Goal: Complete application form

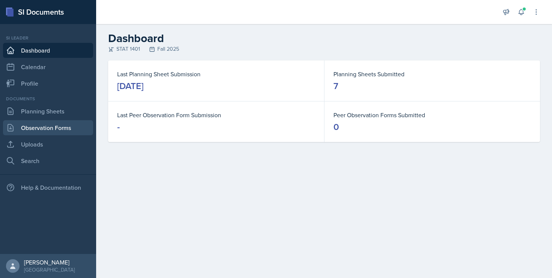
click at [34, 128] on link "Observation Forms" at bounding box center [48, 127] width 90 height 15
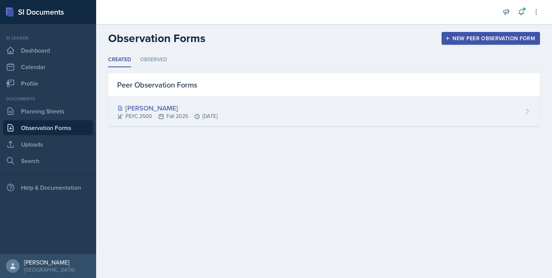
click at [130, 109] on div "[PERSON_NAME]" at bounding box center [167, 108] width 100 height 10
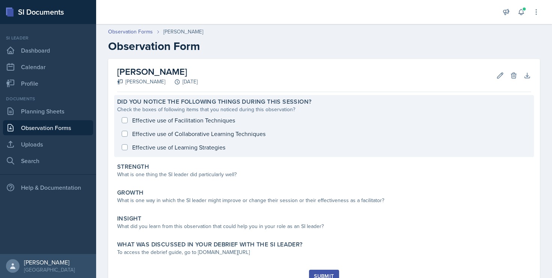
click at [128, 119] on div "Effective use of Facilitation Techniques Effective use of Collaborative Learnin…" at bounding box center [324, 133] width 414 height 41
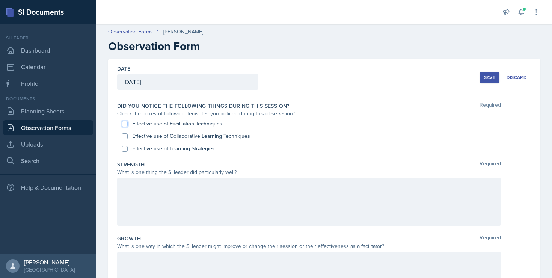
click at [126, 123] on input "Effective use of Facilitation Techniques" at bounding box center [125, 124] width 6 height 6
checkbox input "true"
click at [126, 135] on input "Effective use of Collaborative Learning Techniques" at bounding box center [125, 136] width 6 height 6
checkbox input "true"
click at [126, 149] on input "Effective use of Learning Strategies" at bounding box center [125, 149] width 6 height 6
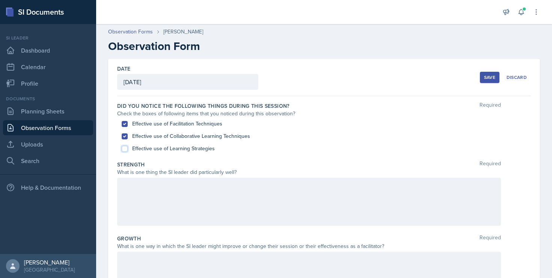
checkbox input "true"
click at [138, 197] on div at bounding box center [309, 202] width 384 height 48
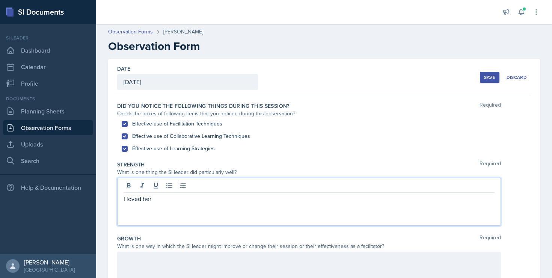
click at [146, 194] on p "I loved her" at bounding box center [308, 198] width 371 height 9
click at [275, 194] on p "I think she did a great job making her PowerPoint. I" at bounding box center [308, 198] width 371 height 9
click at [319, 198] on p "I think she did a great job making her PowerPoint. It was very organized and de…" at bounding box center [308, 198] width 371 height 9
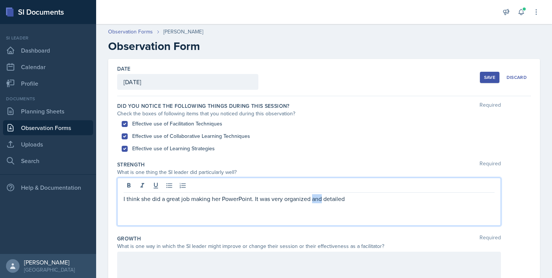
click at [319, 198] on p "I think she did a great job making her PowerPoint. It was very organized and de…" at bounding box center [308, 198] width 371 height 9
click at [366, 200] on p "I think she did a great job making her PowerPoint. It was very organized, detai…" at bounding box center [308, 198] width 371 height 9
click at [127, 197] on p "She did a great job making her PowerPoint. It was very organized, detailed" at bounding box center [308, 198] width 371 height 9
click at [347, 200] on p "[PERSON_NAME] did a great job making her PowerPoint. It was very organized, det…" at bounding box center [308, 198] width 371 height 9
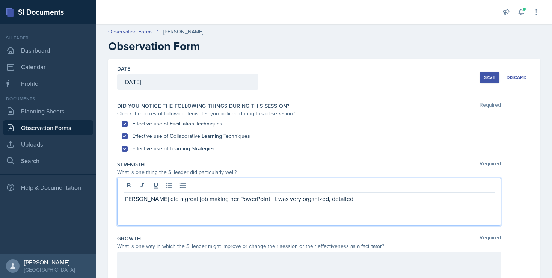
click at [307, 197] on p "[PERSON_NAME] did a great job making her PowerPoint. It was very organized, det…" at bounding box center [308, 198] width 371 height 9
click at [336, 197] on p "[PERSON_NAME] did a great job making her PowerPoint. It was very organized, det…" at bounding box center [308, 198] width 371 height 9
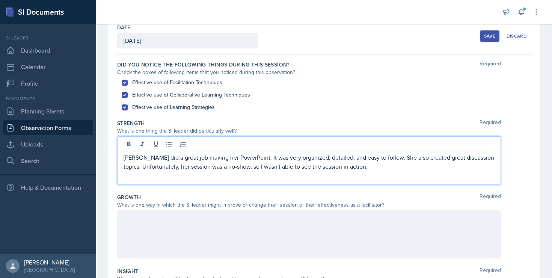
scroll to position [44, 0]
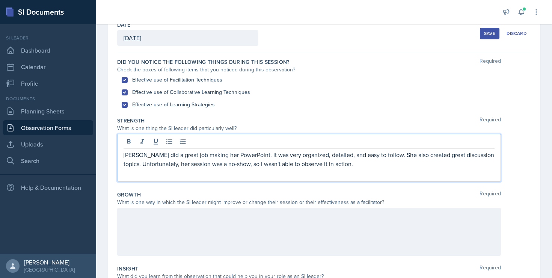
click at [310, 167] on p "[PERSON_NAME] did a great job making her PowerPoint. It was very organized, det…" at bounding box center [308, 159] width 371 height 18
click at [309, 167] on p "[PERSON_NAME] did a great job making her PowerPoint. It was very organized, det…" at bounding box center [308, 159] width 371 height 18
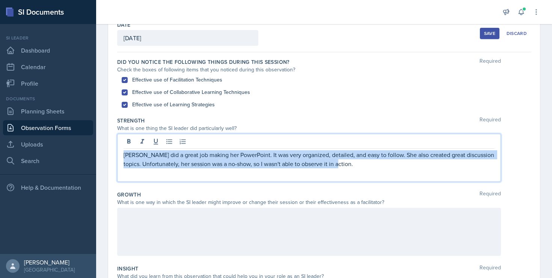
click at [309, 167] on p "[PERSON_NAME] did a great job making her PowerPoint. It was very organized, det…" at bounding box center [308, 159] width 371 height 18
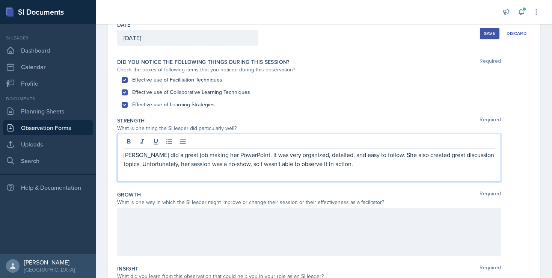
click at [309, 166] on p "[PERSON_NAME] did a great job making her PowerPoint. It was very organized, det…" at bounding box center [308, 159] width 371 height 18
click at [307, 164] on p "[PERSON_NAME] did a great job making her PowerPoint. It was very organized, det…" at bounding box center [308, 159] width 371 height 18
click at [267, 164] on p "[PERSON_NAME] did a great job making her PowerPoint. It was very organized, det…" at bounding box center [308, 159] width 371 height 18
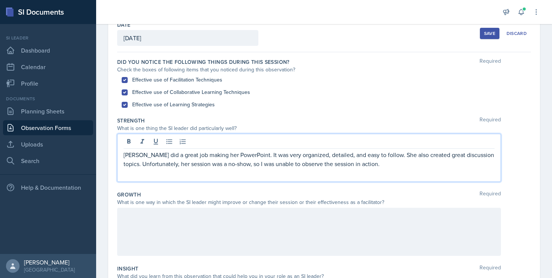
click at [393, 155] on p "[PERSON_NAME] did a great job making her PowerPoint. It was very organized, det…" at bounding box center [308, 159] width 371 height 18
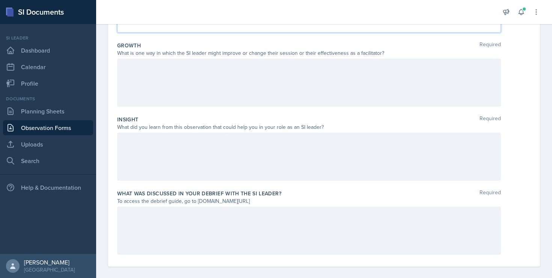
scroll to position [200, 0]
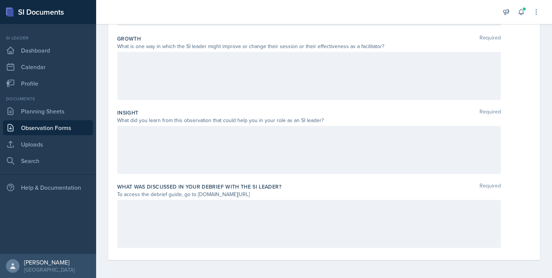
drag, startPoint x: 197, startPoint y: 194, endPoint x: 281, endPoint y: 191, distance: 84.1
click at [281, 191] on div "To access the debrief guide, go to [DOMAIN_NAME][URL]" at bounding box center [309, 194] width 384 height 8
copy div "[DOMAIN_NAME][URL]"
click at [191, 212] on div at bounding box center [309, 224] width 384 height 48
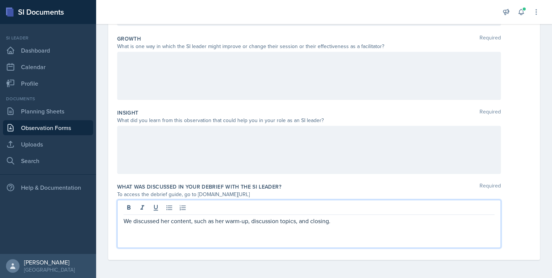
click at [361, 223] on p "We discussed her content, such as her warm-up, discussion topics, and closing." at bounding box center [308, 220] width 371 height 9
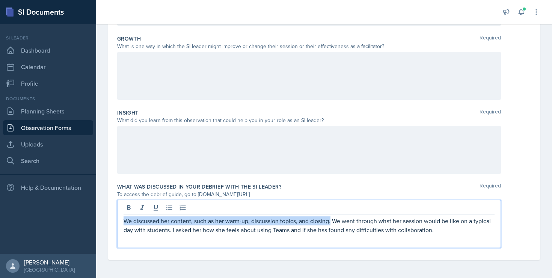
drag, startPoint x: 125, startPoint y: 221, endPoint x: 331, endPoint y: 223, distance: 206.4
click at [331, 223] on p "We discussed her content, such as her warm-up, discussion topics, and closing. …" at bounding box center [308, 225] width 371 height 18
copy p "We discussed her content, such as her warm-up, discussion topics, and closing."
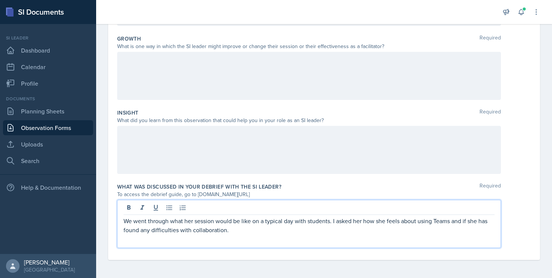
click at [334, 218] on p "We went through what her session would be like on a typical day with students. …" at bounding box center [308, 225] width 371 height 18
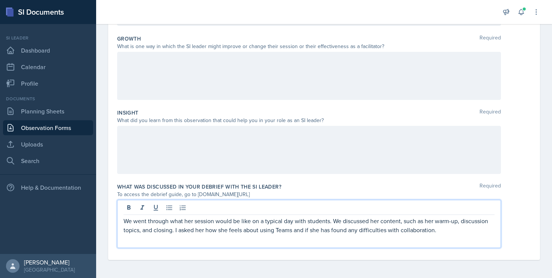
click at [452, 227] on p "We went through what her session would be like on a typical day with students. …" at bounding box center [308, 225] width 371 height 18
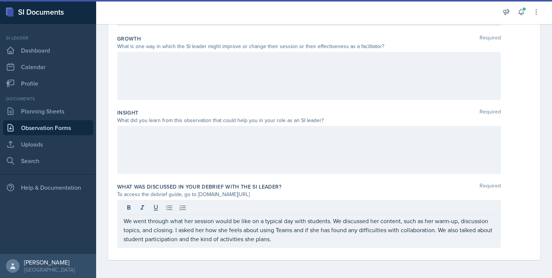
click at [390, 144] on div at bounding box center [309, 150] width 384 height 48
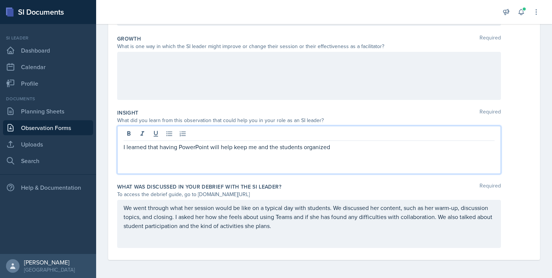
click at [346, 144] on p "I learned that having PowerPoint will help keep me and the students organized" at bounding box center [308, 146] width 371 height 9
click at [177, 150] on p "I learned that having PowerPoint will help keep me and the students organized" at bounding box center [308, 146] width 371 height 9
click at [352, 146] on p "I learned that having a PowerPoint will help keep me and the students organized" at bounding box center [308, 146] width 371 height 9
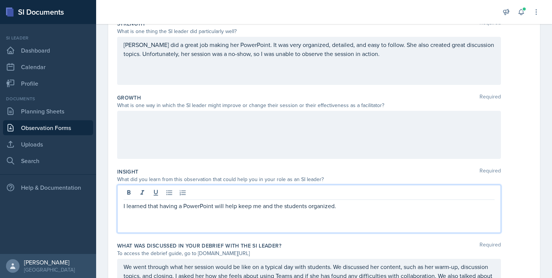
scroll to position [140, 0]
click at [321, 137] on div at bounding box center [309, 135] width 384 height 48
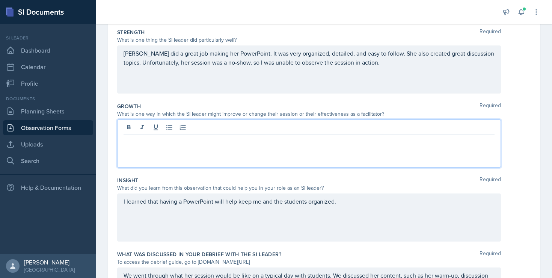
scroll to position [131, 0]
click at [382, 57] on div "[PERSON_NAME] did a great job making her PowerPoint. It was very organized, det…" at bounding box center [309, 70] width 384 height 48
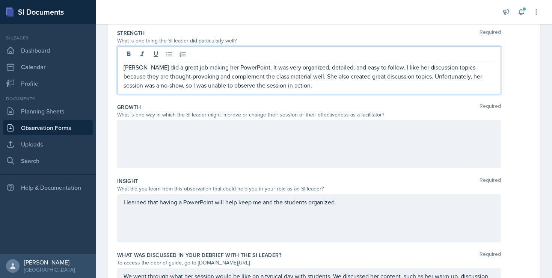
click at [169, 161] on div at bounding box center [309, 144] width 384 height 48
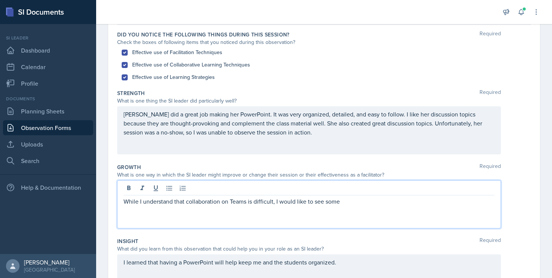
scroll to position [71, 0]
click at [207, 200] on p "While I understand that collaboration on Teams is difficult, I would like to se…" at bounding box center [308, 201] width 371 height 9
click at [262, 204] on p "While I understand that Research Methods in Psyc on Teams is difficult, I would…" at bounding box center [308, 201] width 371 height 9
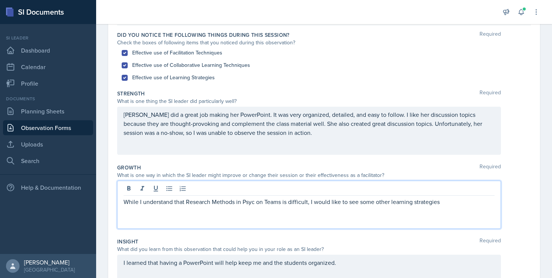
click at [260, 203] on p "While I understand that Research Methods in Psyc on Teams is difficult, I would…" at bounding box center [308, 201] width 371 height 9
click at [257, 203] on p "While I understand that Research Methods in Psyc on Teams is difficult, I would…" at bounding box center [308, 201] width 371 height 9
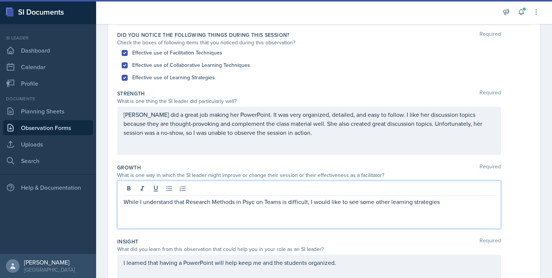
click at [307, 203] on p "While I understand that Research Methods in Psyc on Teams is difficult, I would…" at bounding box center [308, 201] width 371 height 9
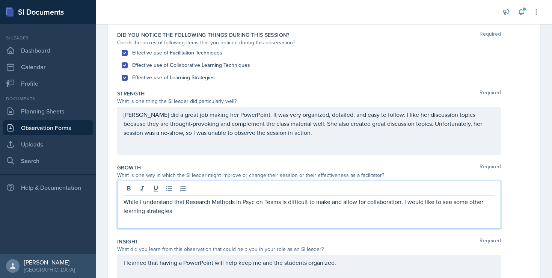
click at [275, 218] on div "While I understand that Research Methods in Psyc on Teams is difficult to make …" at bounding box center [309, 205] width 384 height 48
click at [258, 213] on p "While I understand that Research Methods in Psyc on Teams is difficult to make …" at bounding box center [308, 206] width 371 height 18
click at [382, 211] on p "While I understand that Research Methods in Psyc on Teams is difficult to make …" at bounding box center [308, 206] width 371 height 18
click at [428, 216] on div "While I understand that Research Methods in Psyc on Teams is difficult to make …" at bounding box center [309, 205] width 384 height 48
click at [421, 210] on p "While I understand that Research Methods in Psyc on Teams is difficult to make …" at bounding box center [308, 206] width 371 height 18
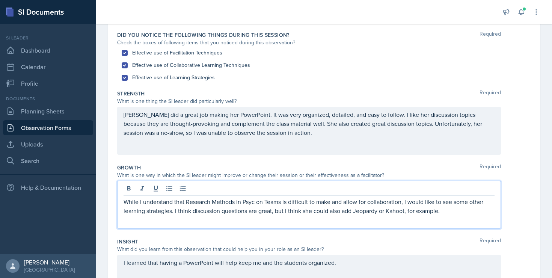
click at [332, 202] on p "While I understand that Research Methods in Psyc on Teams is difficult to make …" at bounding box center [308, 206] width 371 height 18
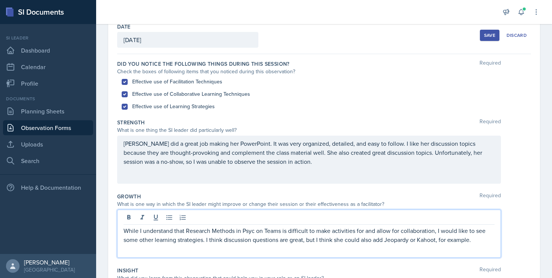
scroll to position [0, 0]
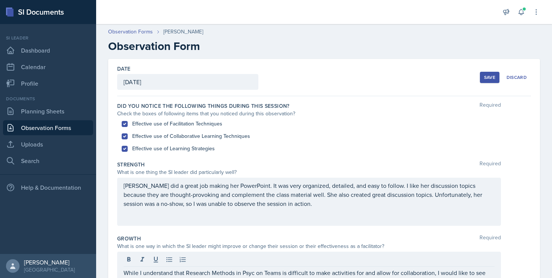
click at [484, 82] on button "Save" at bounding box center [490, 77] width 20 height 11
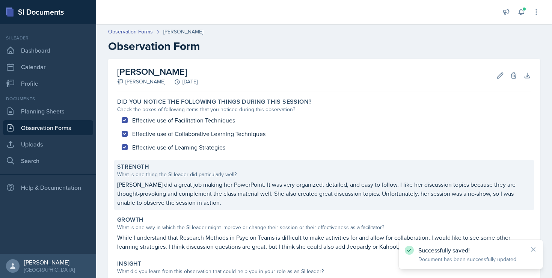
scroll to position [113, 0]
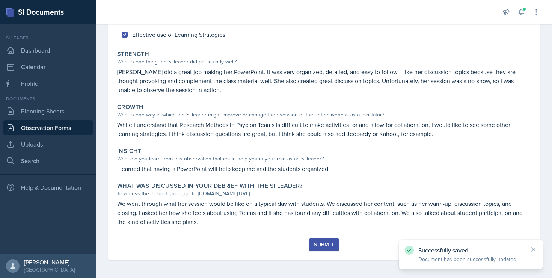
click at [317, 243] on div "Submit" at bounding box center [324, 244] width 20 height 6
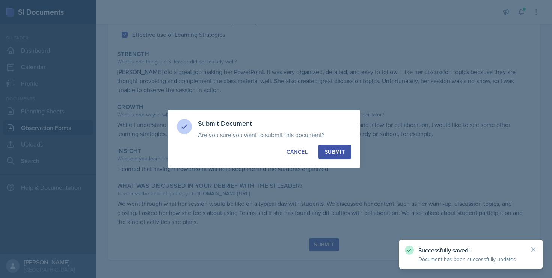
click at [349, 152] on button "Submit" at bounding box center [334, 151] width 33 height 14
